Goal: Task Accomplishment & Management: Manage account settings

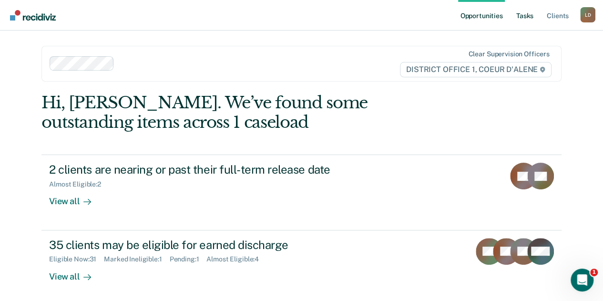
click at [527, 13] on link "Tasks" at bounding box center [524, 15] width 21 height 31
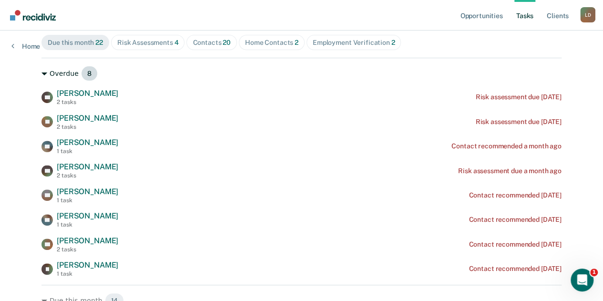
scroll to position [238, 0]
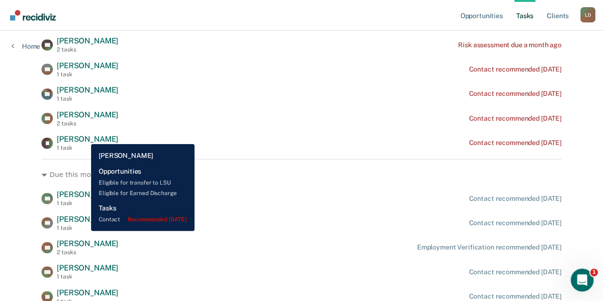
click at [84, 137] on span "[PERSON_NAME]" at bounding box center [87, 138] width 61 height 9
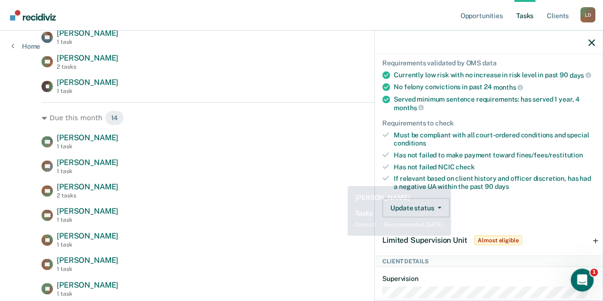
scroll to position [191, 0]
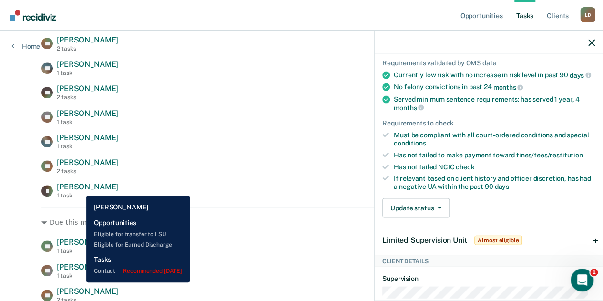
click at [79, 188] on span "[PERSON_NAME]" at bounding box center [87, 186] width 61 height 9
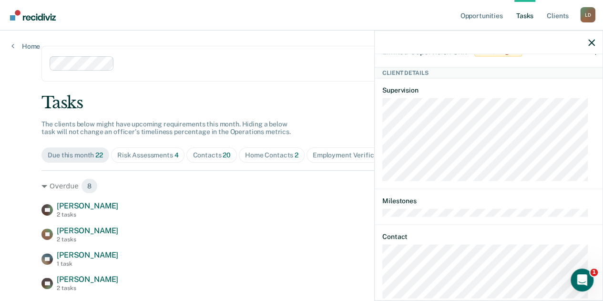
scroll to position [361, 0]
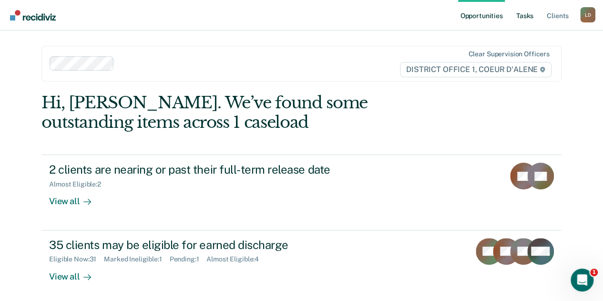
click at [527, 17] on link "Tasks" at bounding box center [524, 15] width 21 height 31
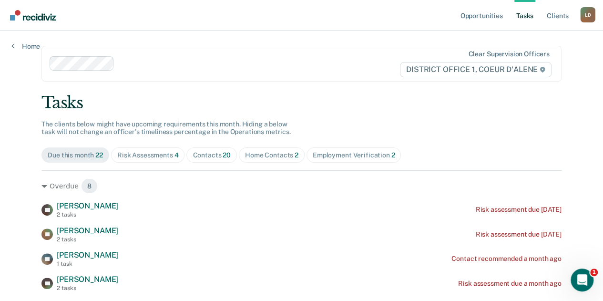
scroll to position [143, 0]
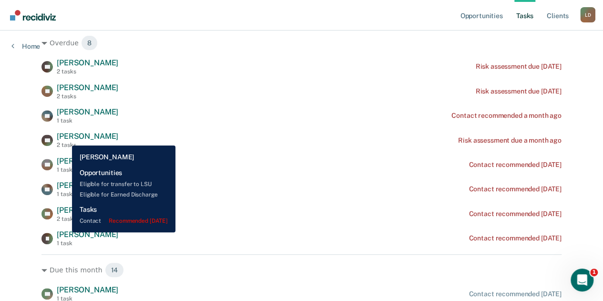
click at [65, 232] on span "[PERSON_NAME]" at bounding box center [87, 234] width 61 height 9
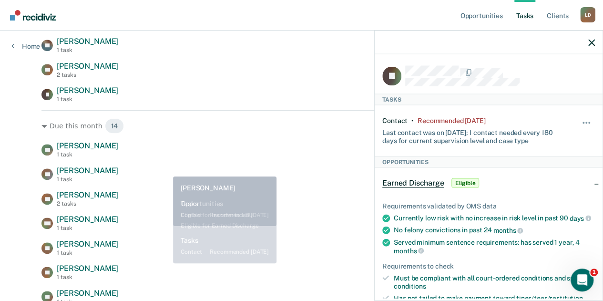
scroll to position [334, 0]
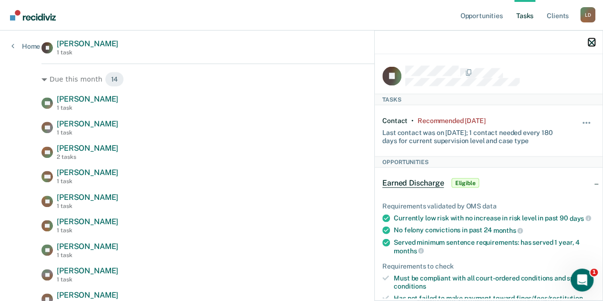
click at [591, 40] on icon "button" at bounding box center [591, 42] width 7 height 7
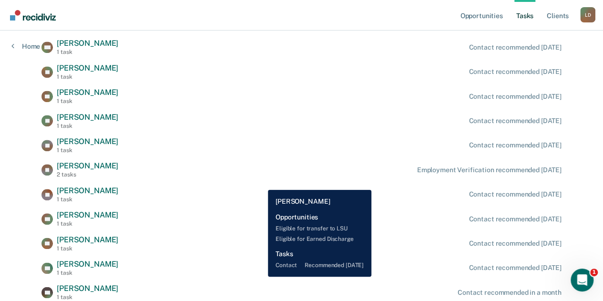
scroll to position [477, 0]
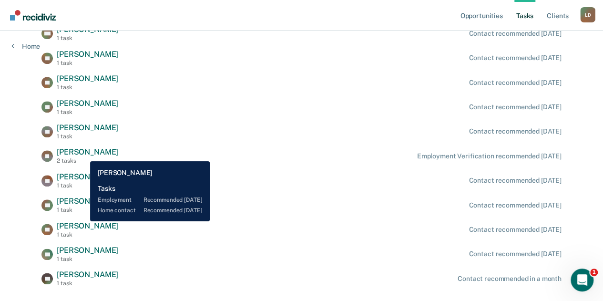
click at [83, 154] on span "[PERSON_NAME]" at bounding box center [87, 151] width 61 height 9
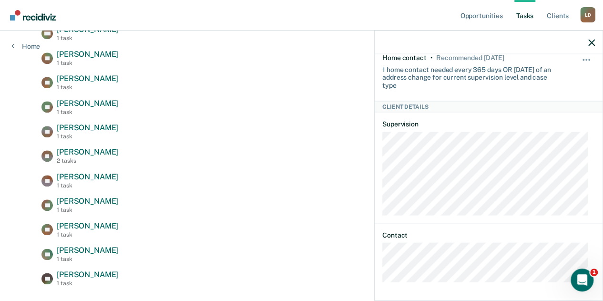
scroll to position [0, 0]
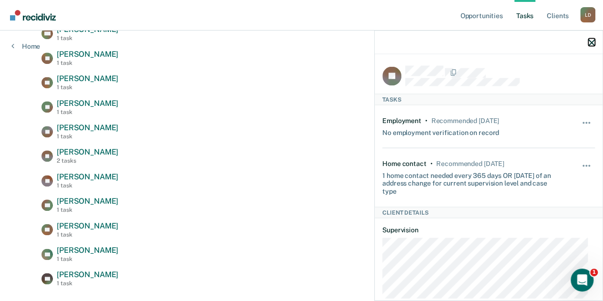
click at [590, 41] on icon "button" at bounding box center [591, 42] width 7 height 7
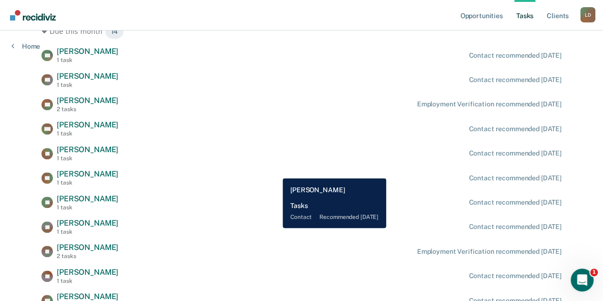
scroll to position [334, 0]
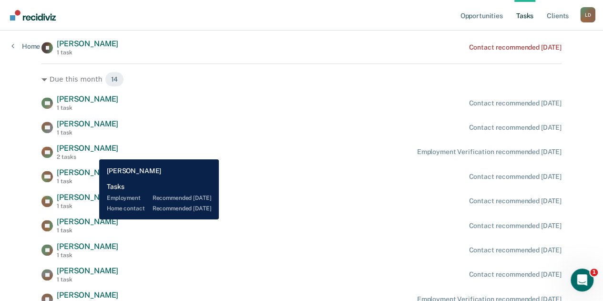
click at [92, 152] on span "[PERSON_NAME]" at bounding box center [87, 147] width 61 height 9
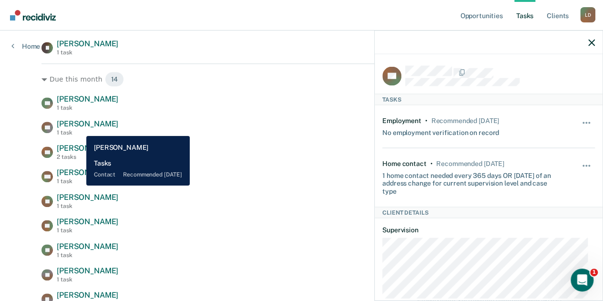
click at [79, 129] on div "1 task" at bounding box center [87, 132] width 61 height 7
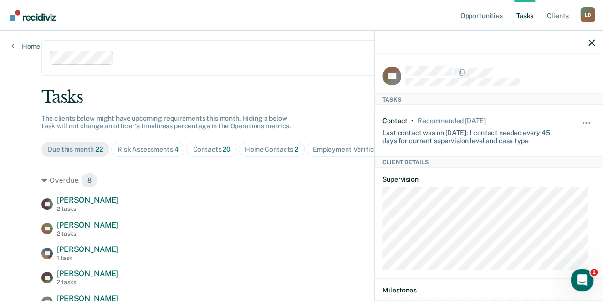
scroll to position [0, 0]
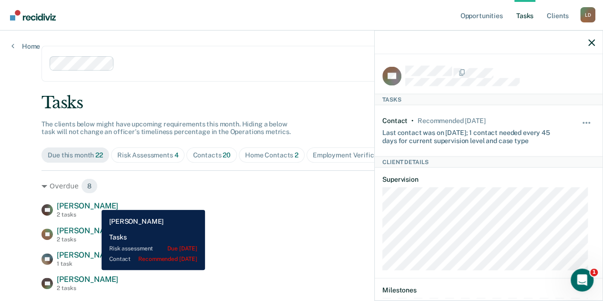
click at [94, 203] on span "[PERSON_NAME]" at bounding box center [87, 205] width 61 height 9
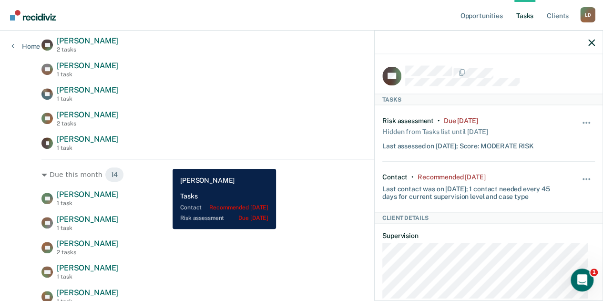
scroll to position [334, 0]
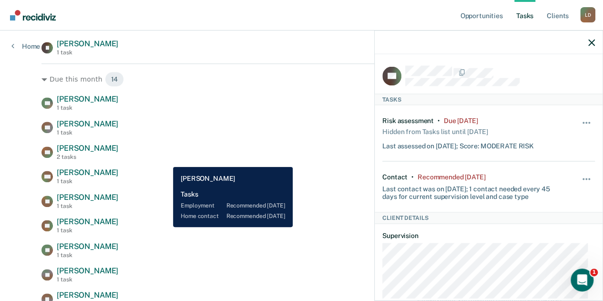
click at [166, 160] on div "[PERSON_NAME] 2 tasks Employment Verification recommended [DATE]" at bounding box center [301, 151] width 520 height 17
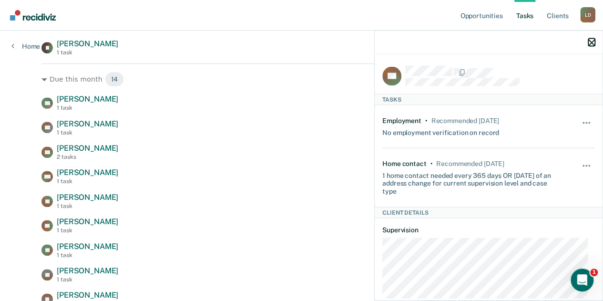
click at [593, 42] on icon "button" at bounding box center [591, 42] width 7 height 7
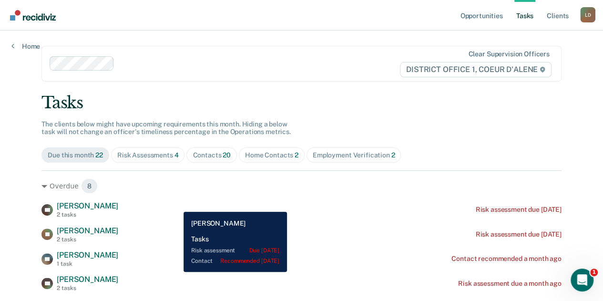
scroll to position [95, 0]
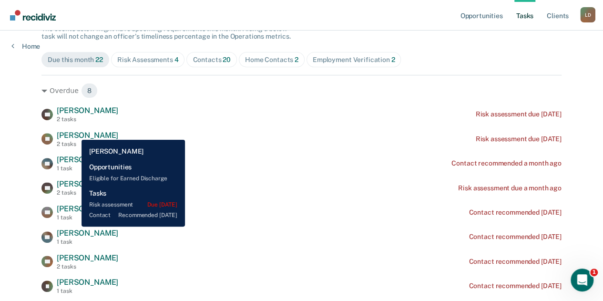
click at [74, 133] on span "[PERSON_NAME]" at bounding box center [87, 135] width 61 height 9
